Goal: Transaction & Acquisition: Purchase product/service

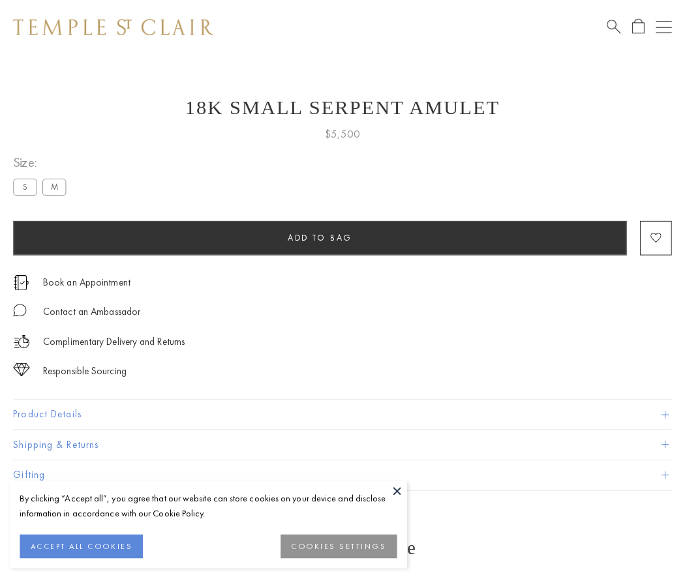
scroll to position [1, 0]
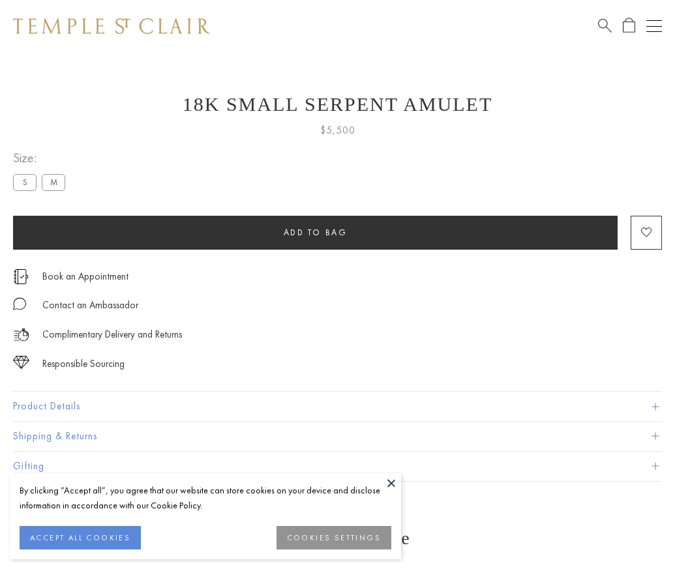
click at [315, 232] on span "Add to bag" at bounding box center [316, 232] width 64 height 11
